Goal: Book appointment/travel/reservation

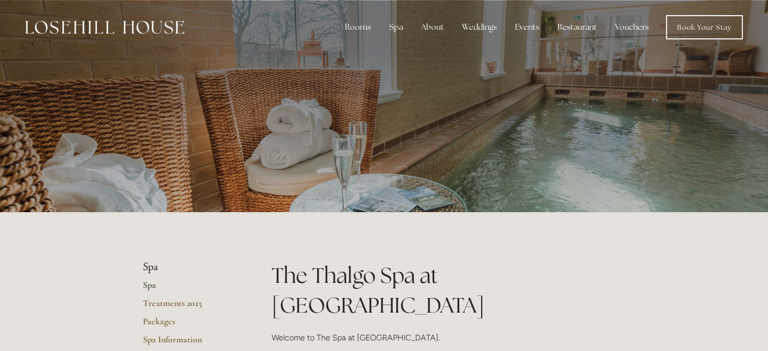
scroll to position [51, 0]
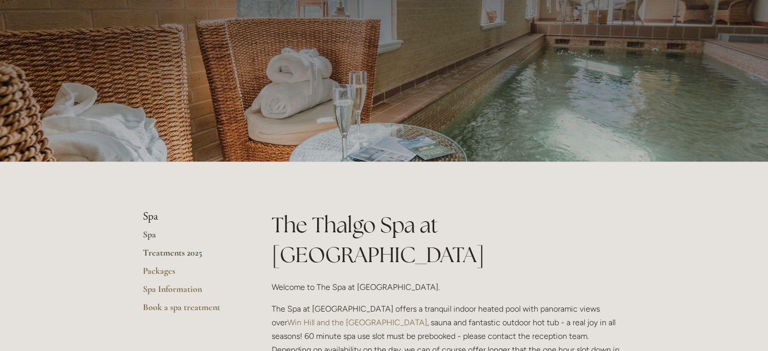
click at [178, 253] on link "Treatments 2025" at bounding box center [191, 256] width 96 height 18
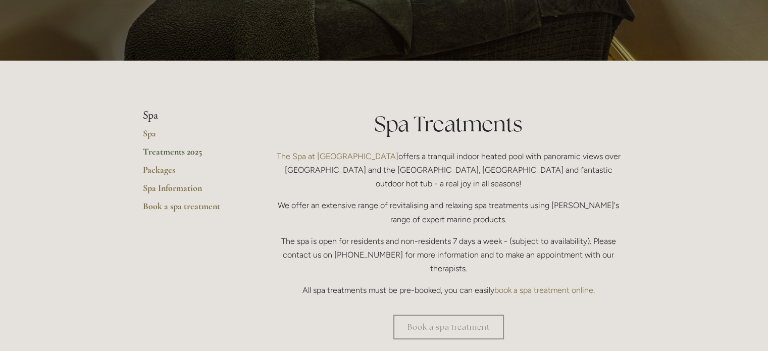
scroll to position [202, 0]
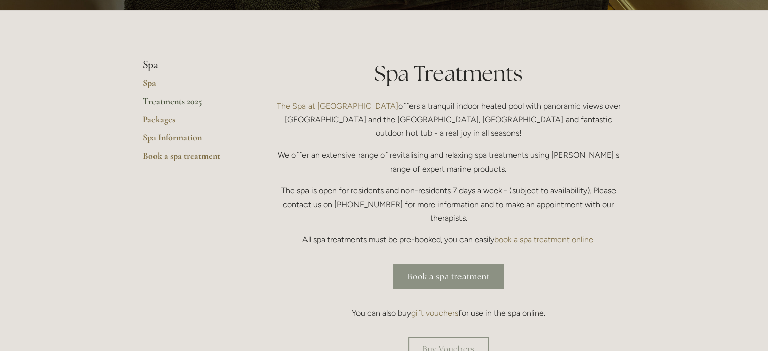
click at [449, 264] on link "Book a spa treatment" at bounding box center [448, 276] width 111 height 25
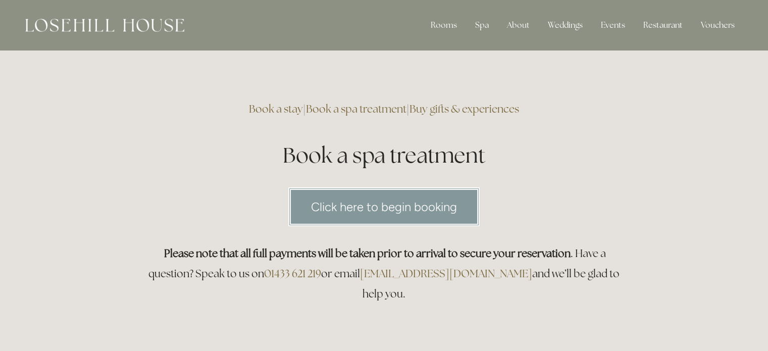
click at [401, 203] on link "Click here to begin booking" at bounding box center [383, 206] width 191 height 39
